Goal: Navigation & Orientation: Find specific page/section

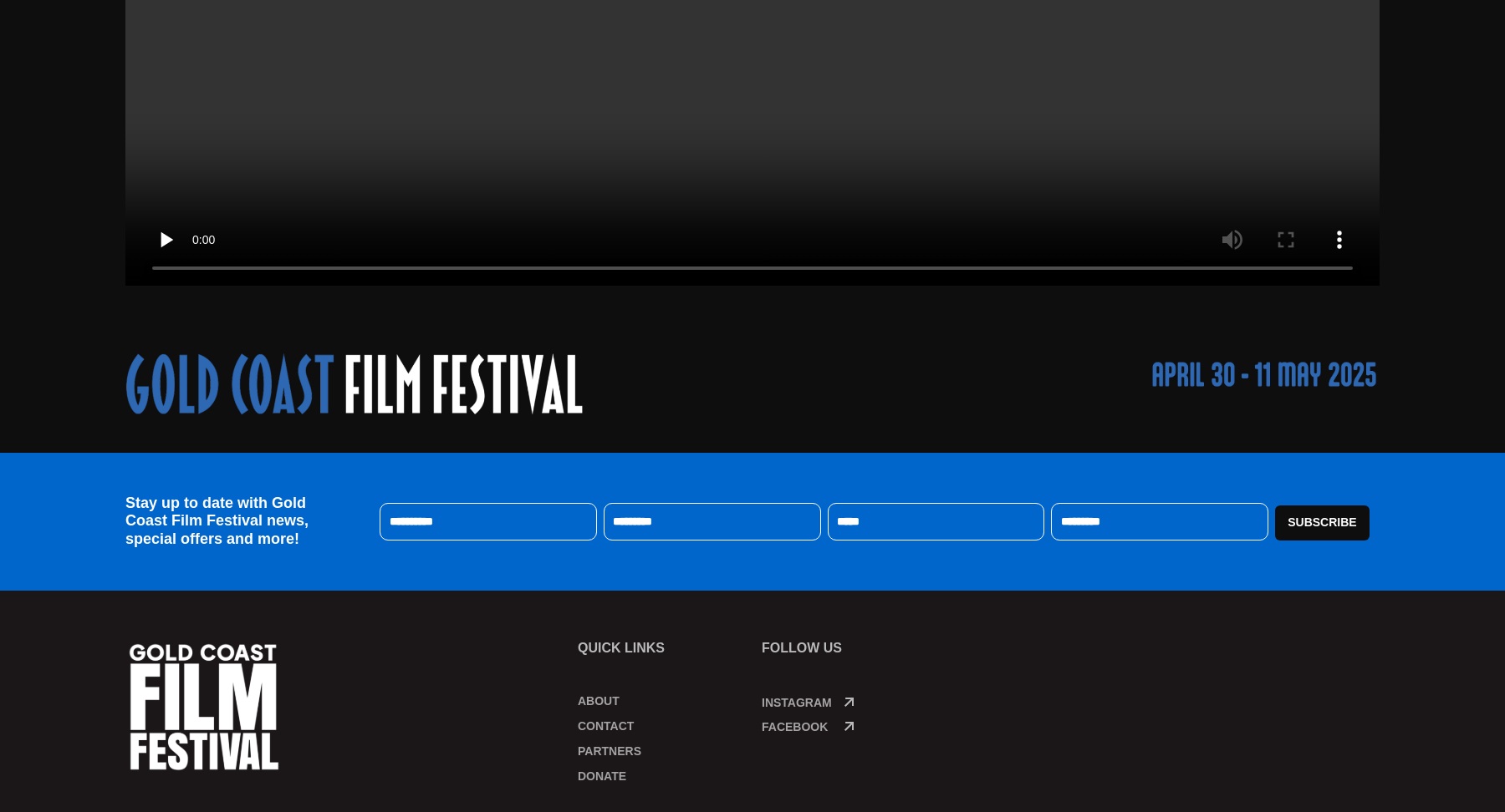
scroll to position [729, 0]
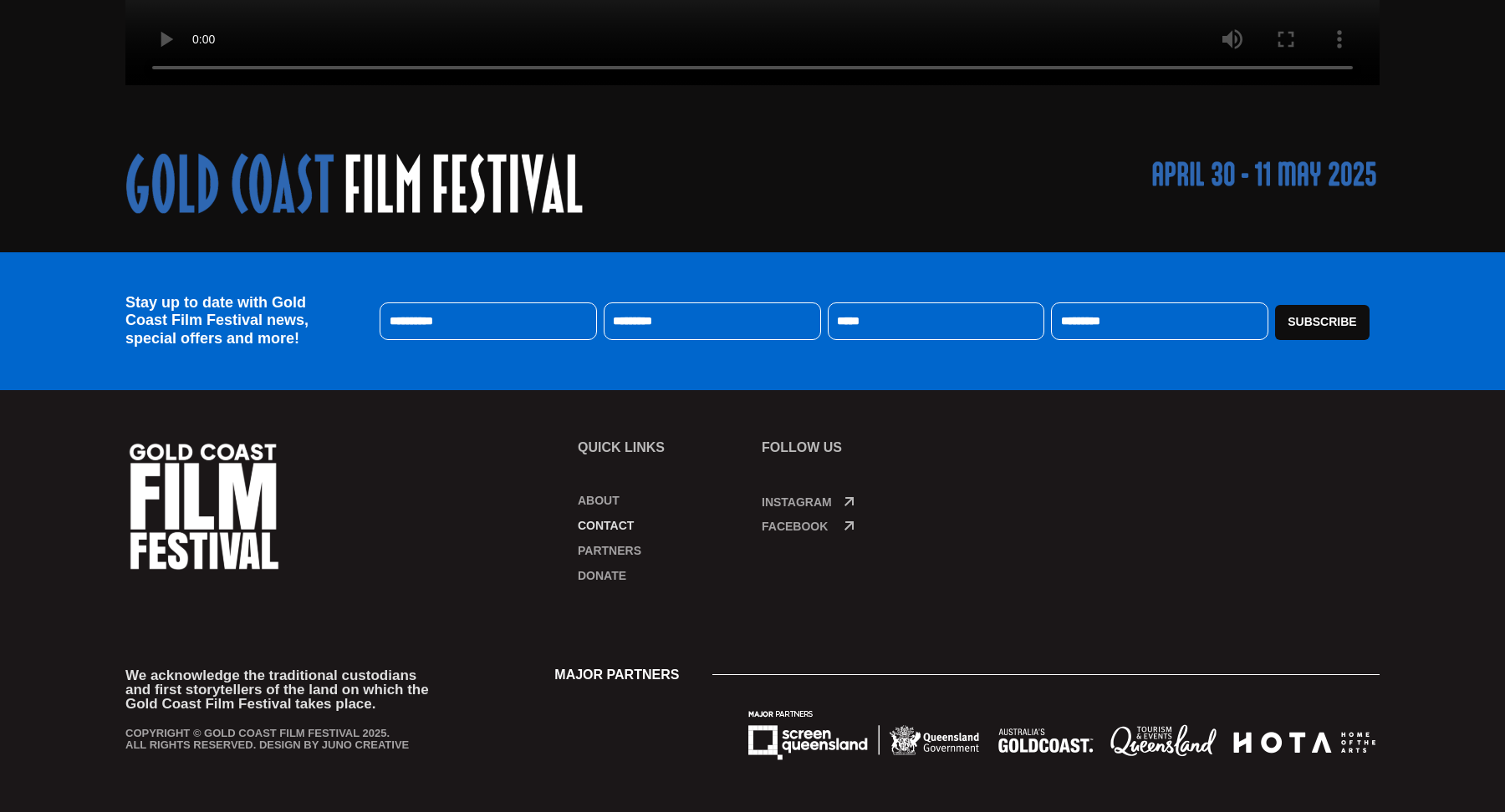
click at [608, 522] on link "Contact" at bounding box center [662, 526] width 168 height 17
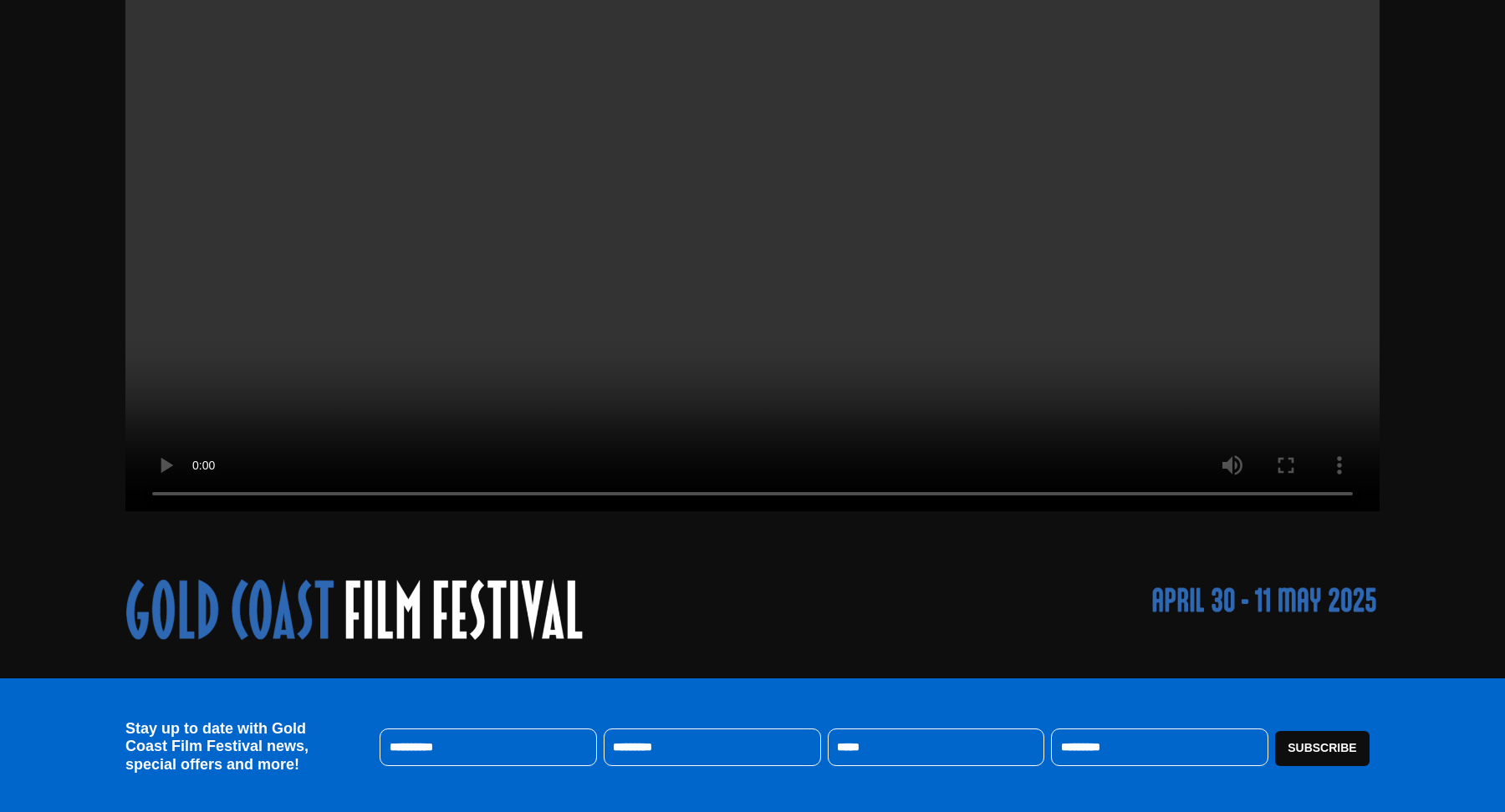
scroll to position [0, 0]
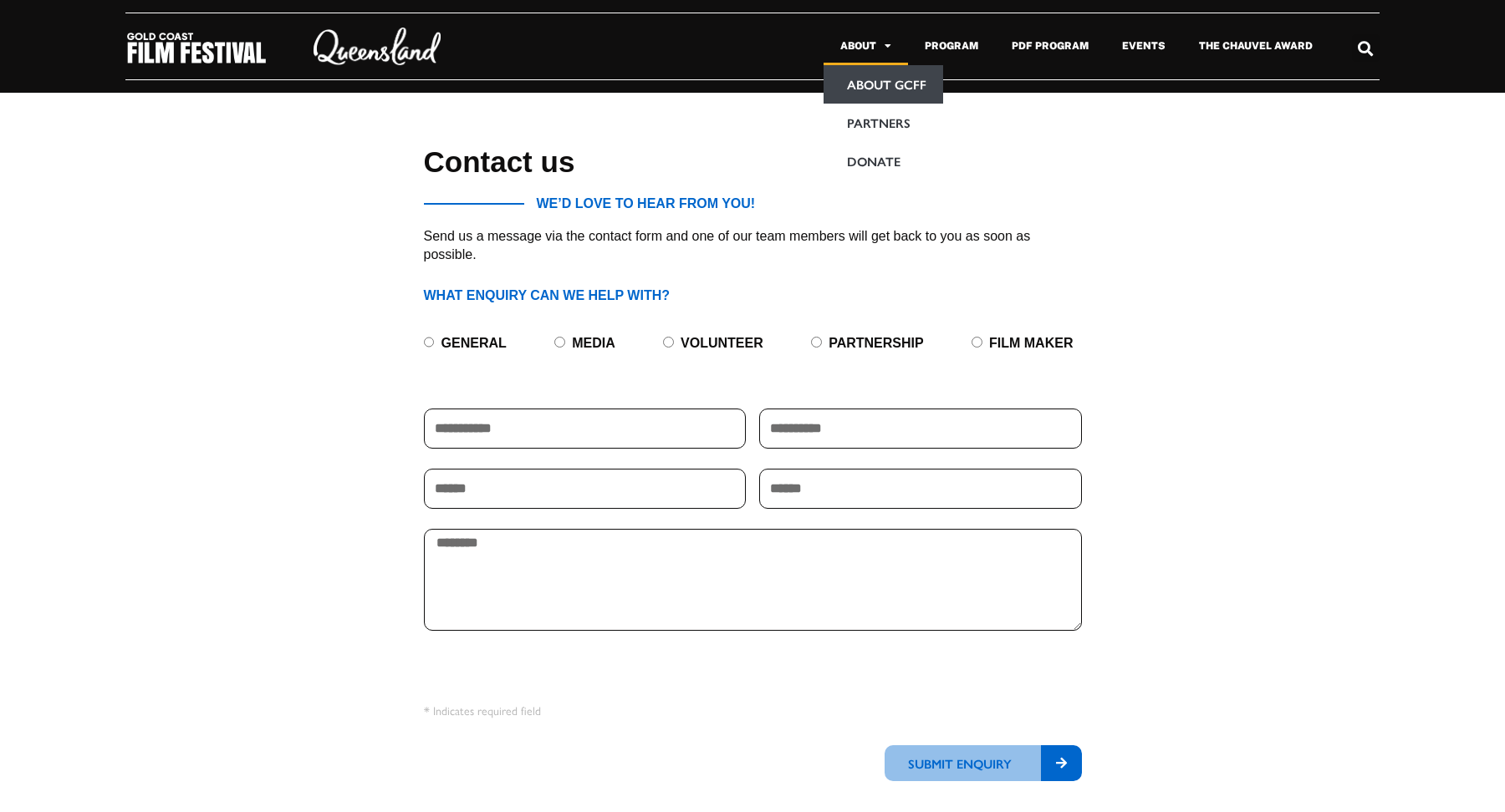
click at [893, 91] on link "About GCFF" at bounding box center [883, 84] width 120 height 38
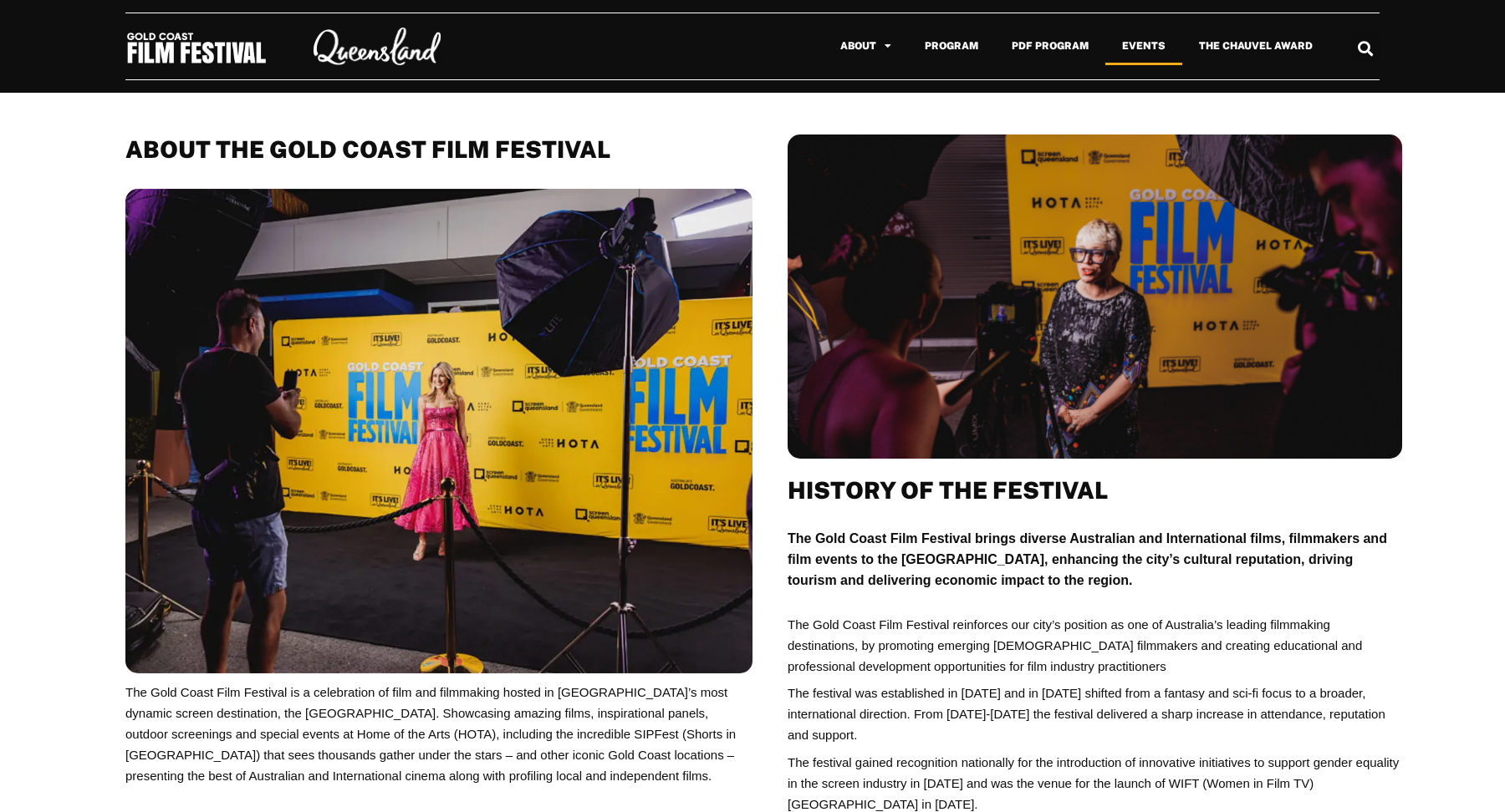
click at [1130, 55] on link "Events" at bounding box center [1143, 46] width 77 height 38
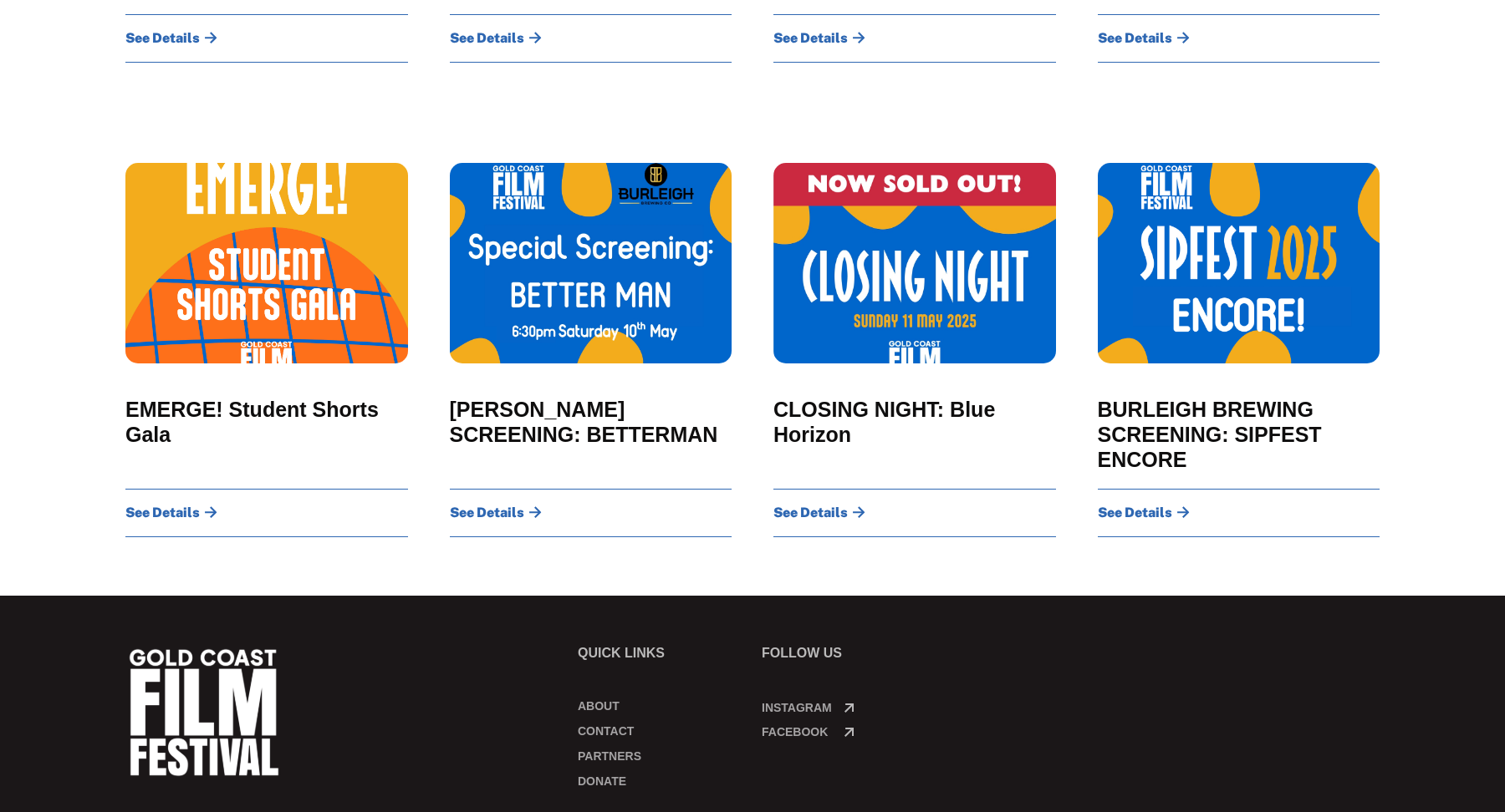
scroll to position [1685, 0]
